Goal: Use online tool/utility: Utilize a website feature to perform a specific function

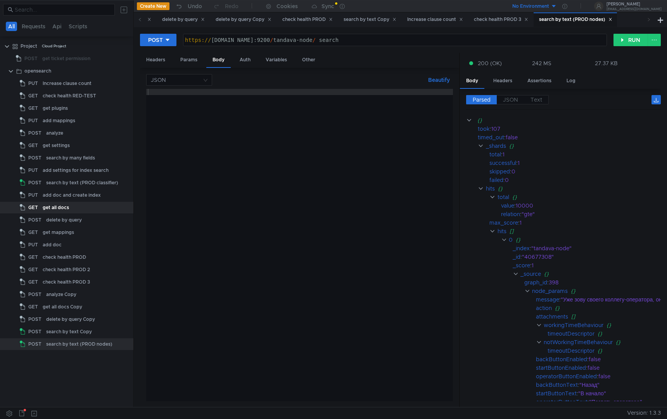
scroll to position [31, 0]
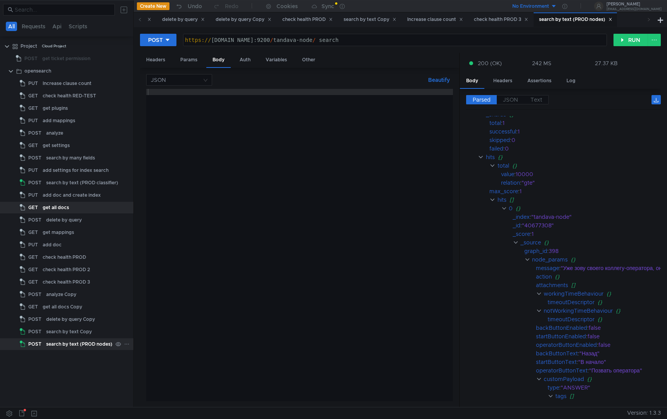
click at [81, 341] on div "search by text (PROD nodes)" at bounding box center [79, 344] width 66 height 12
click at [192, 58] on div "Params" at bounding box center [188, 60] width 29 height 14
click at [219, 58] on div "Body" at bounding box center [218, 60] width 24 height 14
click at [242, 58] on div "Auth" at bounding box center [244, 60] width 23 height 14
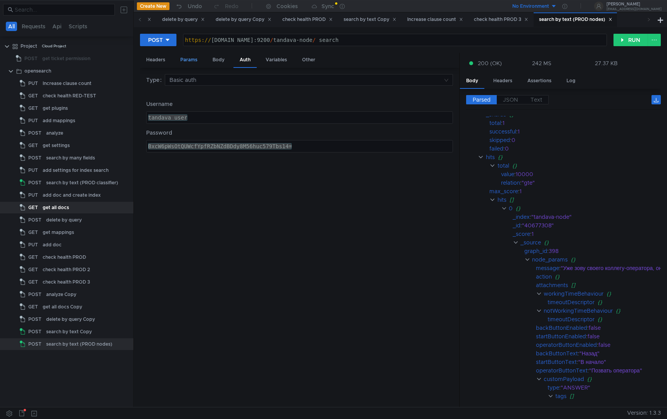
click at [202, 57] on div "Params" at bounding box center [188, 60] width 29 height 14
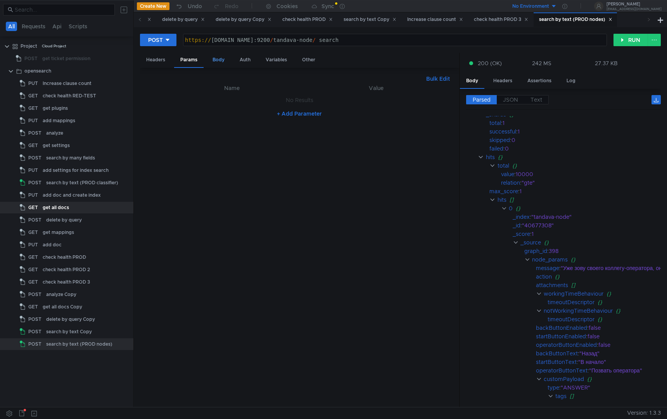
click at [218, 57] on div "Body" at bounding box center [218, 60] width 24 height 14
click at [316, 198] on div at bounding box center [299, 251] width 307 height 325
paste textarea "}"
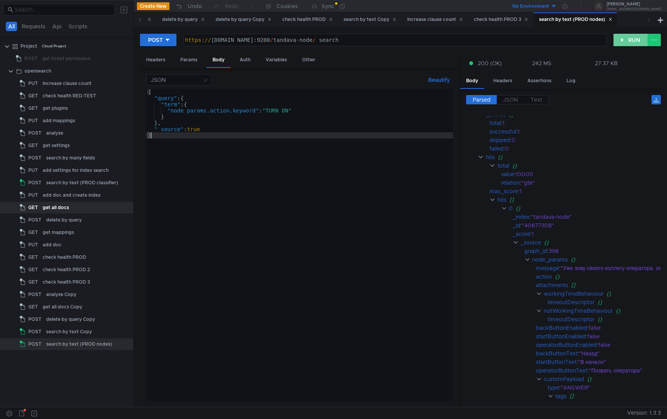
click at [629, 43] on button "RUN" at bounding box center [630, 40] width 35 height 12
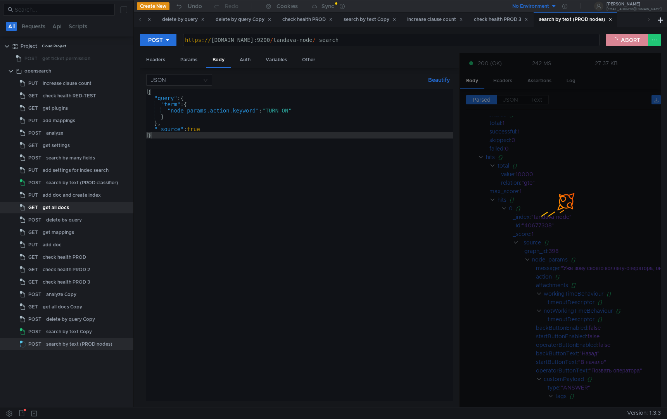
scroll to position [0, 0]
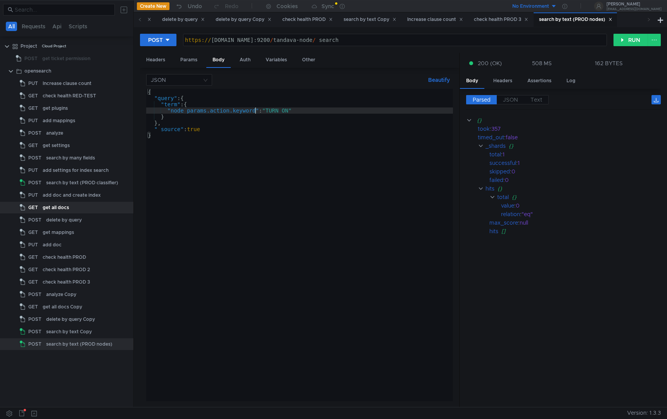
click at [257, 111] on div "{ "query" : { "term" : { "node_params.action.keyword" : "TURN_ON" } } , "_sourc…" at bounding box center [299, 251] width 307 height 325
type textarea ""node_params.action": "TURN_ON""
click at [633, 39] on button "RUN" at bounding box center [630, 40] width 35 height 12
